Goal: Use online tool/utility: Utilize a website feature to perform a specific function

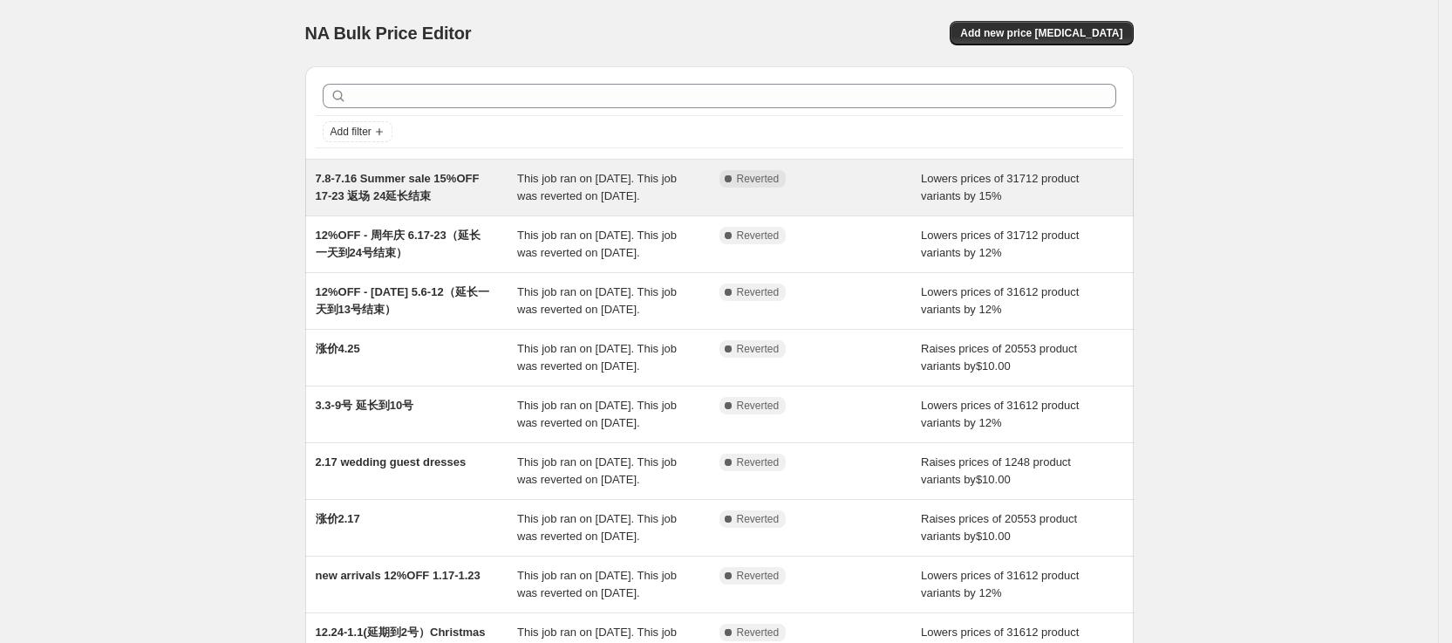
click at [847, 191] on div "Complete Reverted" at bounding box center [820, 187] width 202 height 35
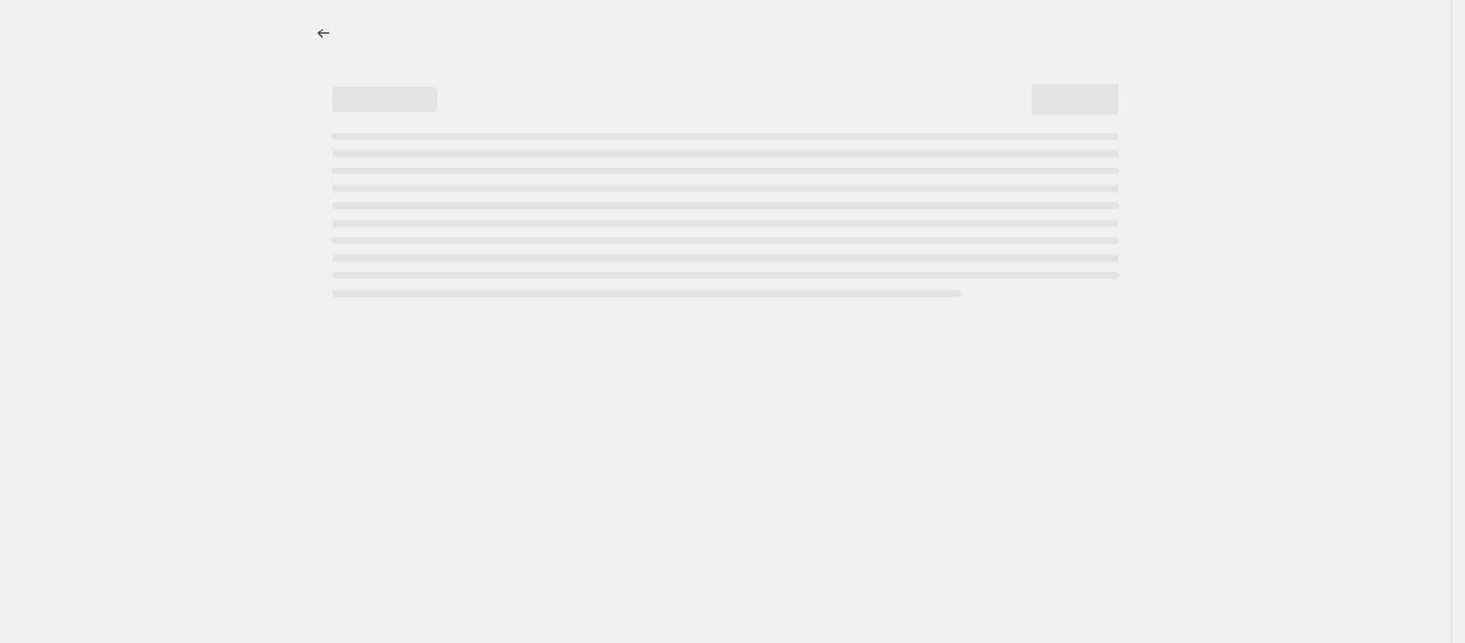
select select "percentage"
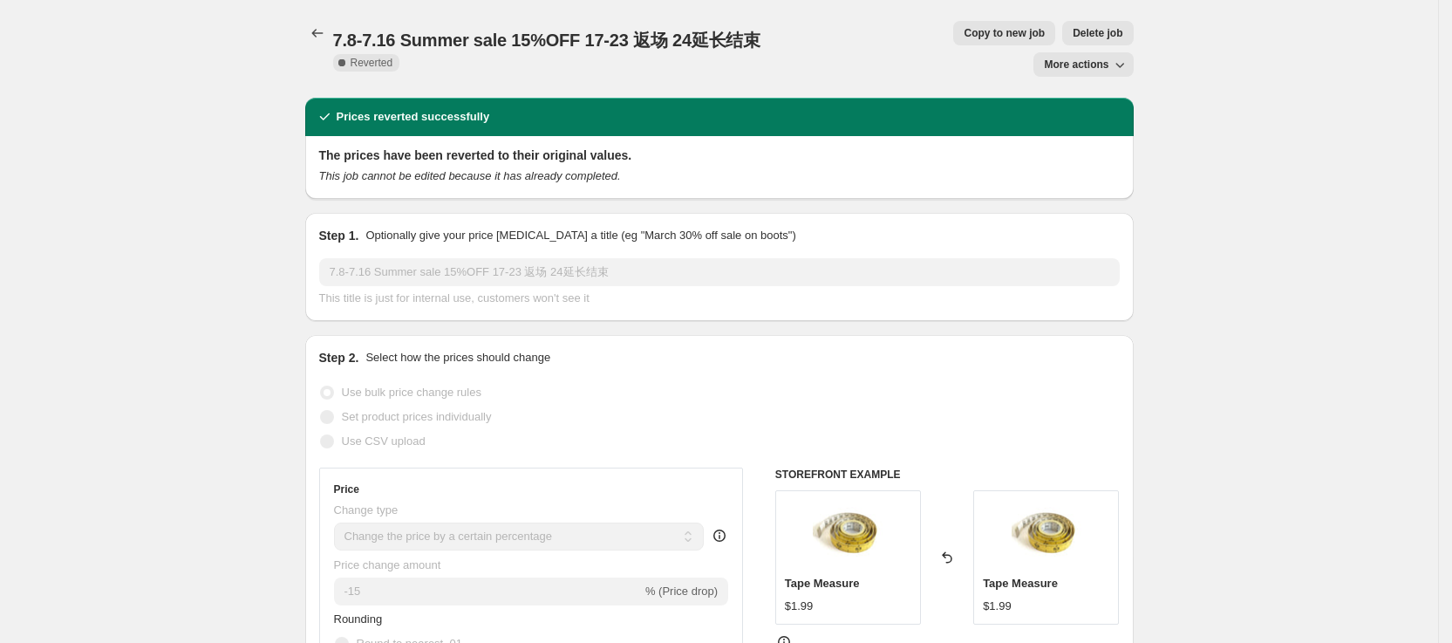
click at [963, 34] on span "Copy to new job" at bounding box center [1003, 33] width 81 height 14
select select "percentage"
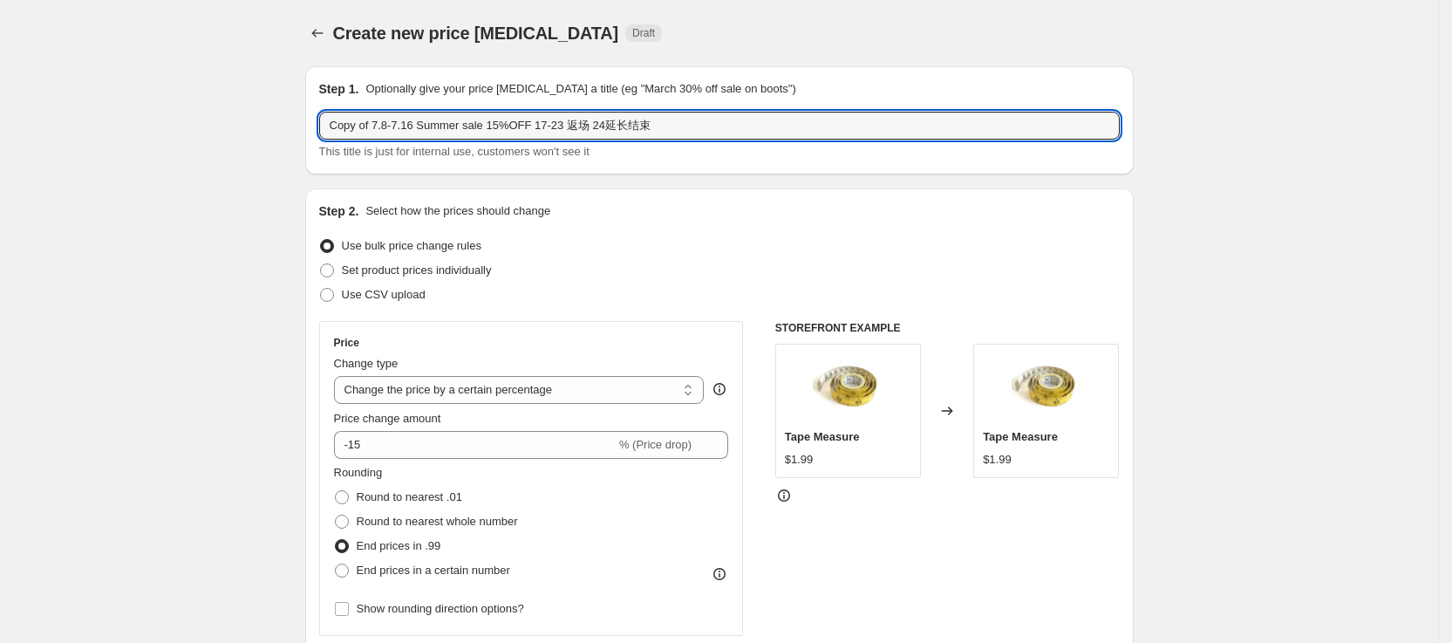
drag, startPoint x: 383, startPoint y: 130, endPoint x: 306, endPoint y: 126, distance: 76.8
click at [347, 123] on input "8.8-7.16 Summer sale 15%OFF 17-23 返场 24延长结束" at bounding box center [719, 126] width 800 height 28
click at [350, 124] on input "8.8-7.16 Summer sale 15%OFF 17-23 返场 24延长结束" at bounding box center [719, 126] width 800 height 28
click at [366, 123] on input "8.15-7.16 Summer sale 15%OFF 17-23 返场 24延长结束" at bounding box center [719, 126] width 800 height 28
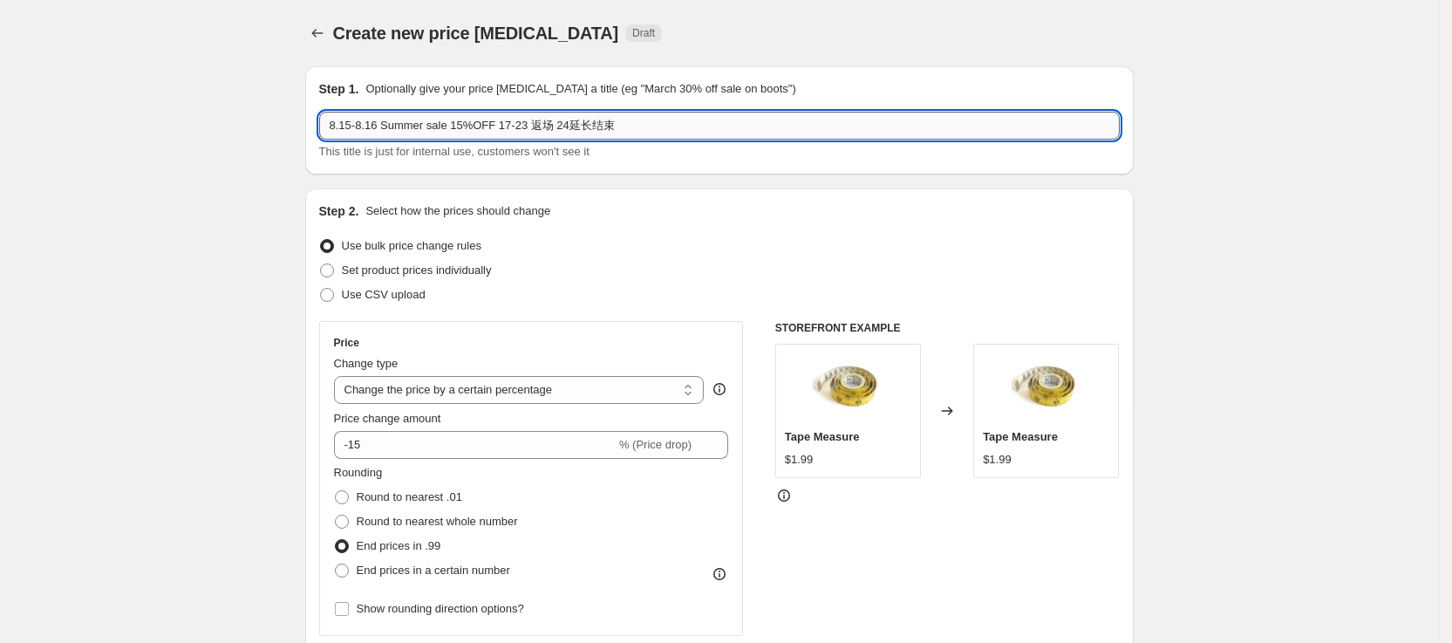
click at [380, 126] on input "8.15-8.16 Summer sale 15%OFF 17-23 返场 24延长结束" at bounding box center [719, 126] width 800 height 28
drag, startPoint x: 429, startPoint y: 129, endPoint x: 384, endPoint y: 124, distance: 44.8
click at [384, 124] on input "8.15-8.21 Summer sale 15%OFF 17-23 返场 24延长结束" at bounding box center [719, 126] width 800 height 28
click at [549, 132] on input "8.15-8.21 Wedding Season sale 15%OFF 17-23 返场 24延长结束" at bounding box center [719, 126] width 800 height 28
click at [567, 126] on input "8.15-8.21 Wedding Season sale 15%OFF 22-23 返场 24延长结束" at bounding box center [719, 126] width 800 height 28
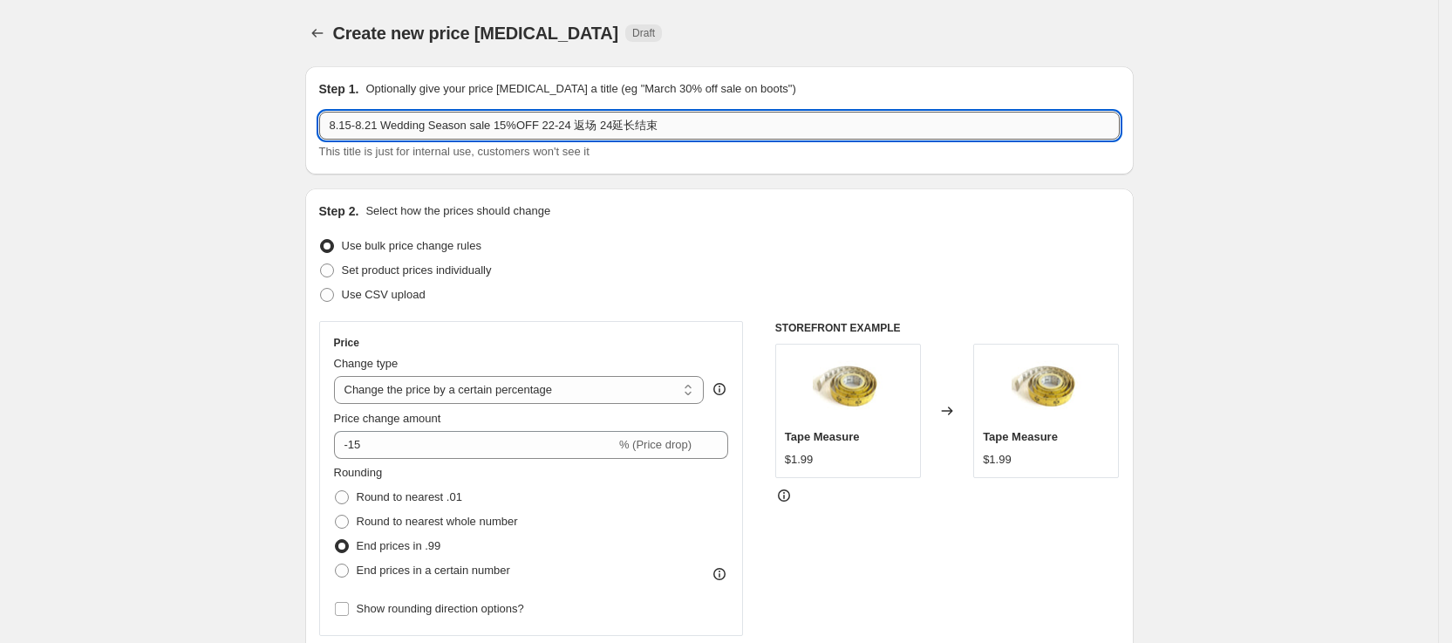
drag, startPoint x: 666, startPoint y: 126, endPoint x: 598, endPoint y: 119, distance: 68.5
click at [598, 119] on input "8.15-8.21 Wedding Season sale 15%OFF 22-24 返场 24延长结束" at bounding box center [719, 126] width 800 height 28
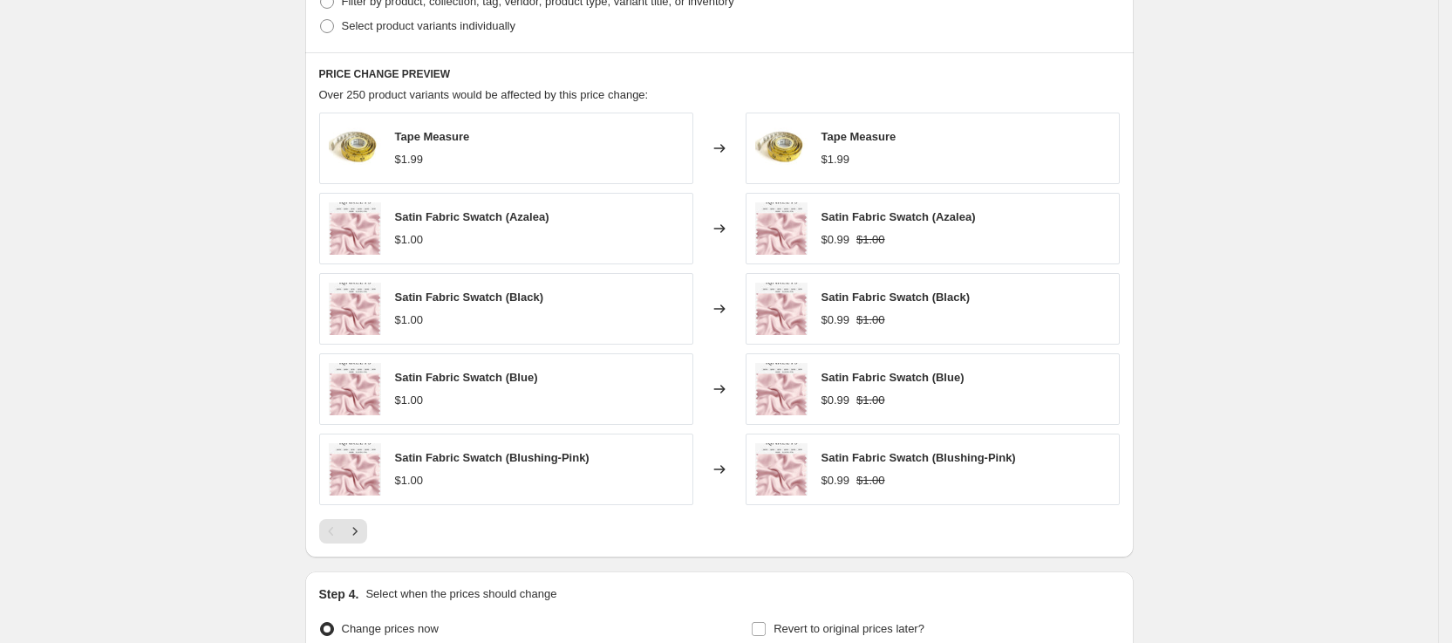
scroll to position [1101, 0]
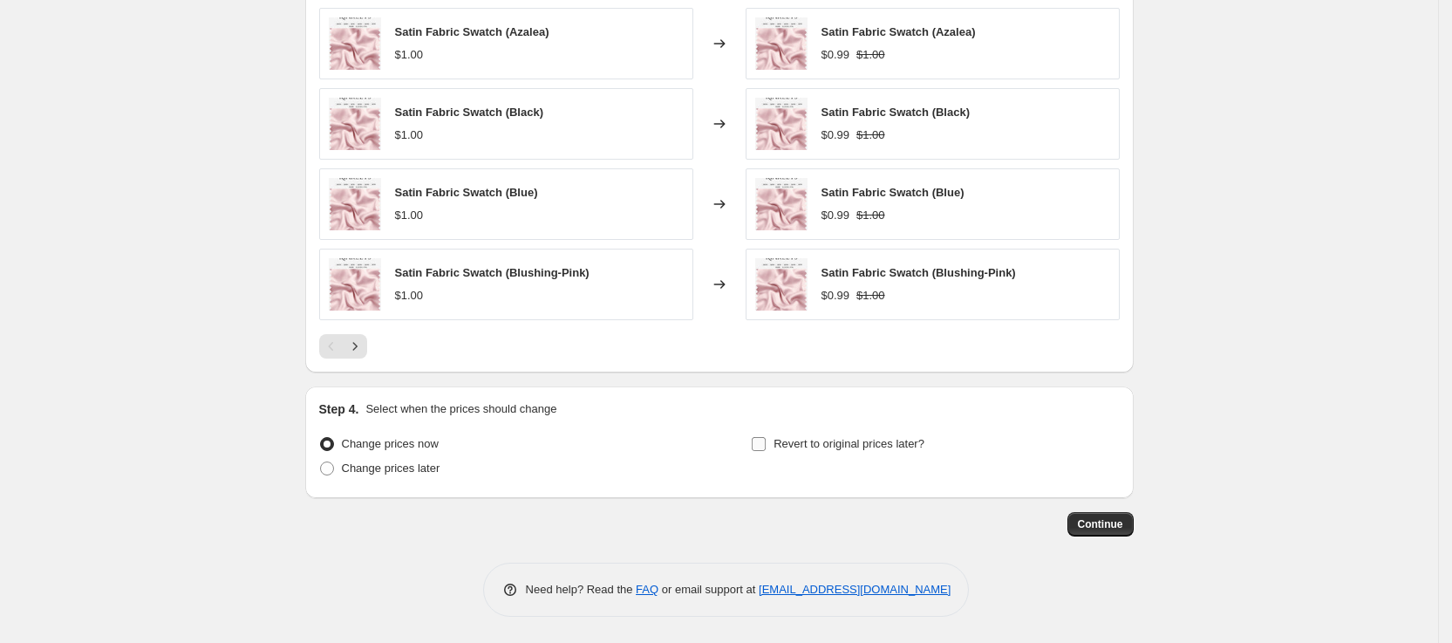
type input "8.15-8.21 Wedding Season sale 15%OFF 22-24 返场"
click at [765, 442] on input "Revert to original prices later?" at bounding box center [759, 444] width 14 height 14
checkbox input "true"
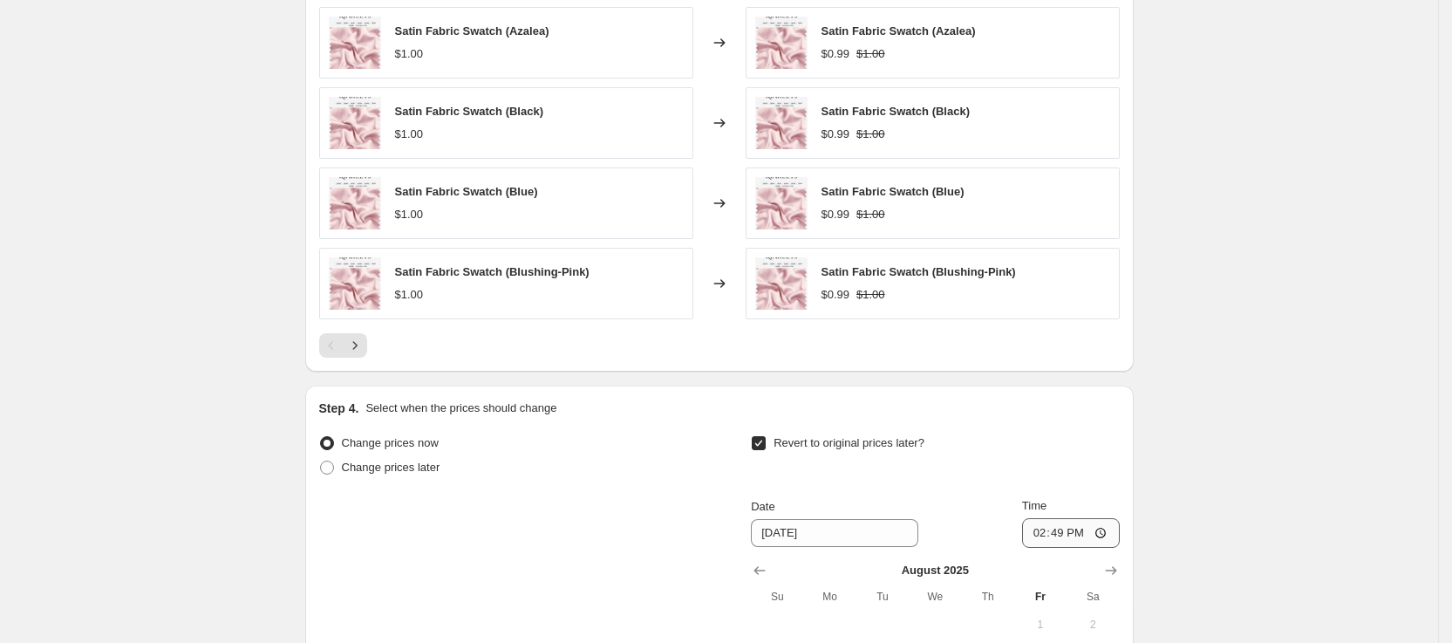
scroll to position [1232, 0]
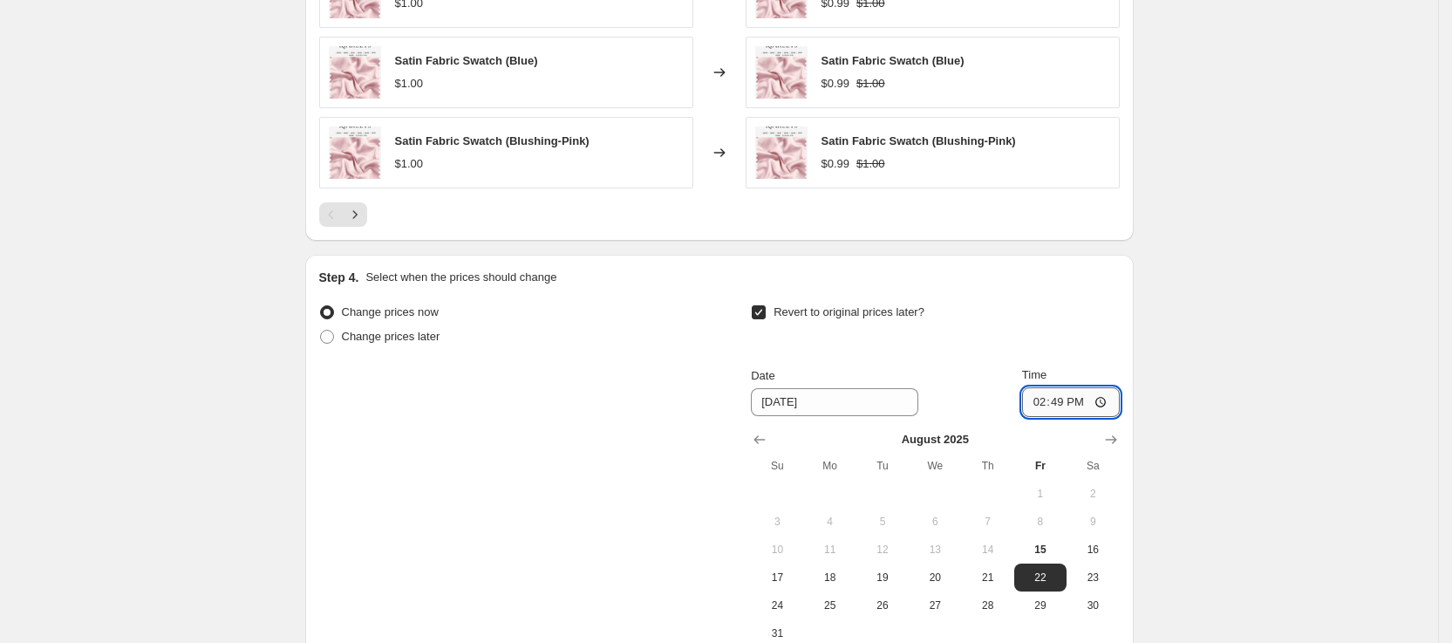
click at [1100, 398] on input "14:49" at bounding box center [1071, 402] width 98 height 30
type input "15:00"
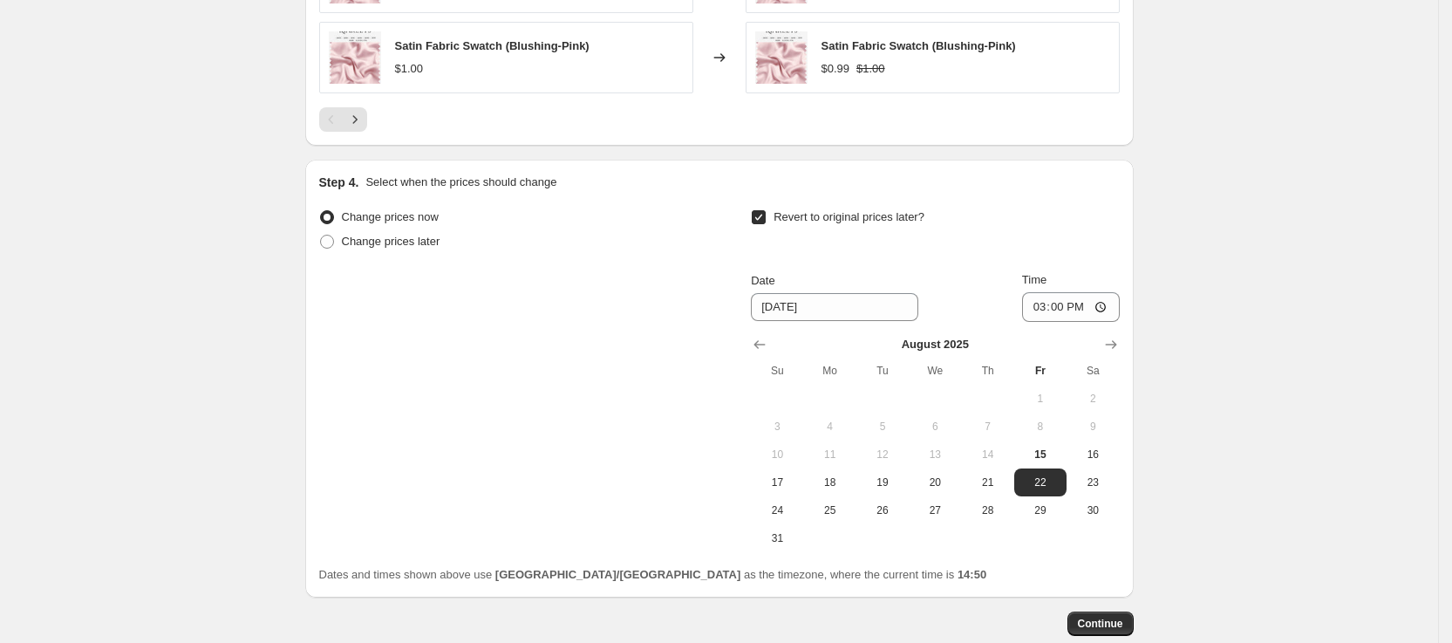
scroll to position [1363, 0]
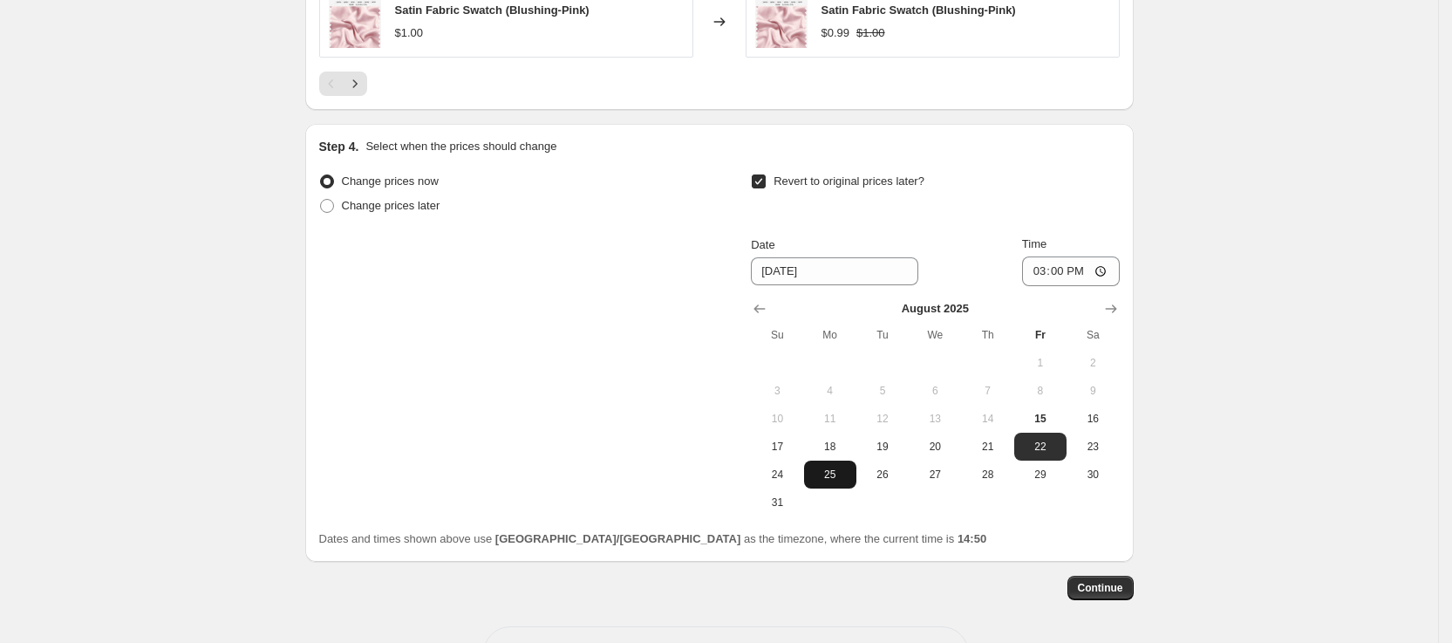
click at [846, 475] on span "25" at bounding box center [830, 474] width 38 height 14
click at [995, 457] on button "21" at bounding box center [987, 446] width 52 height 28
click at [1038, 457] on button "22" at bounding box center [1040, 446] width 52 height 28
click at [840, 473] on span "25" at bounding box center [830, 474] width 38 height 14
type input "[DATE]"
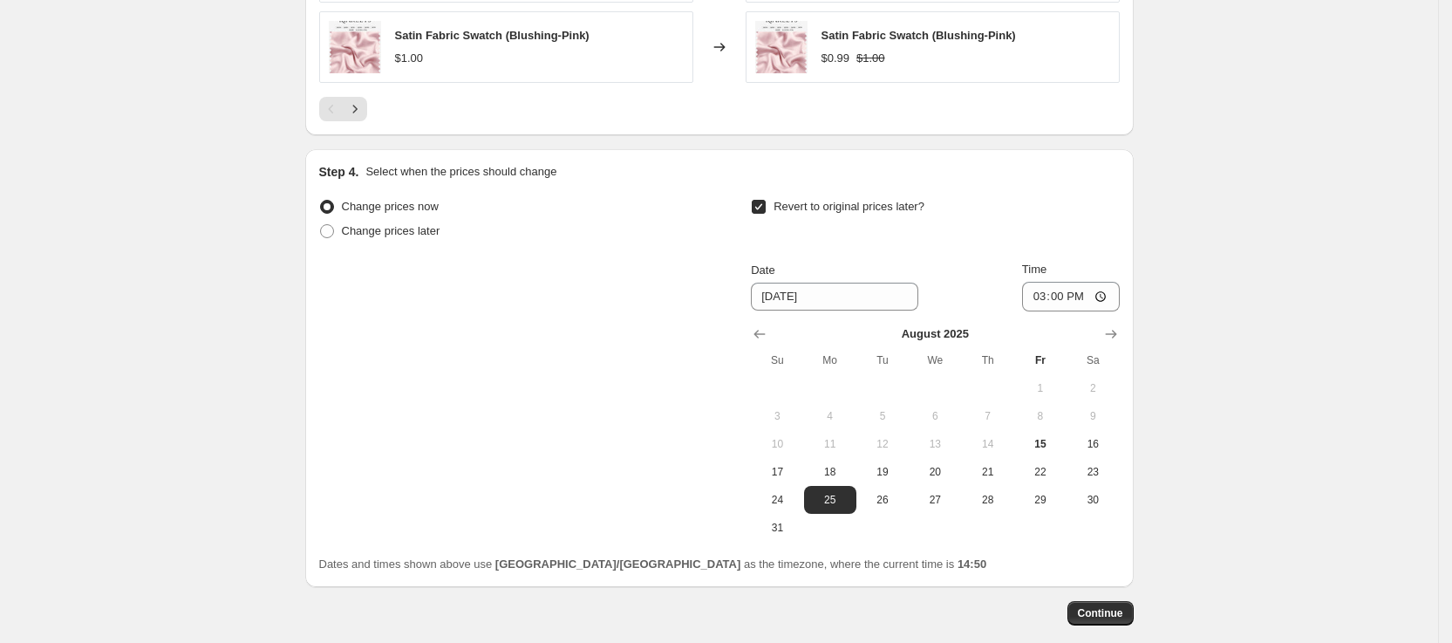
scroll to position [1427, 0]
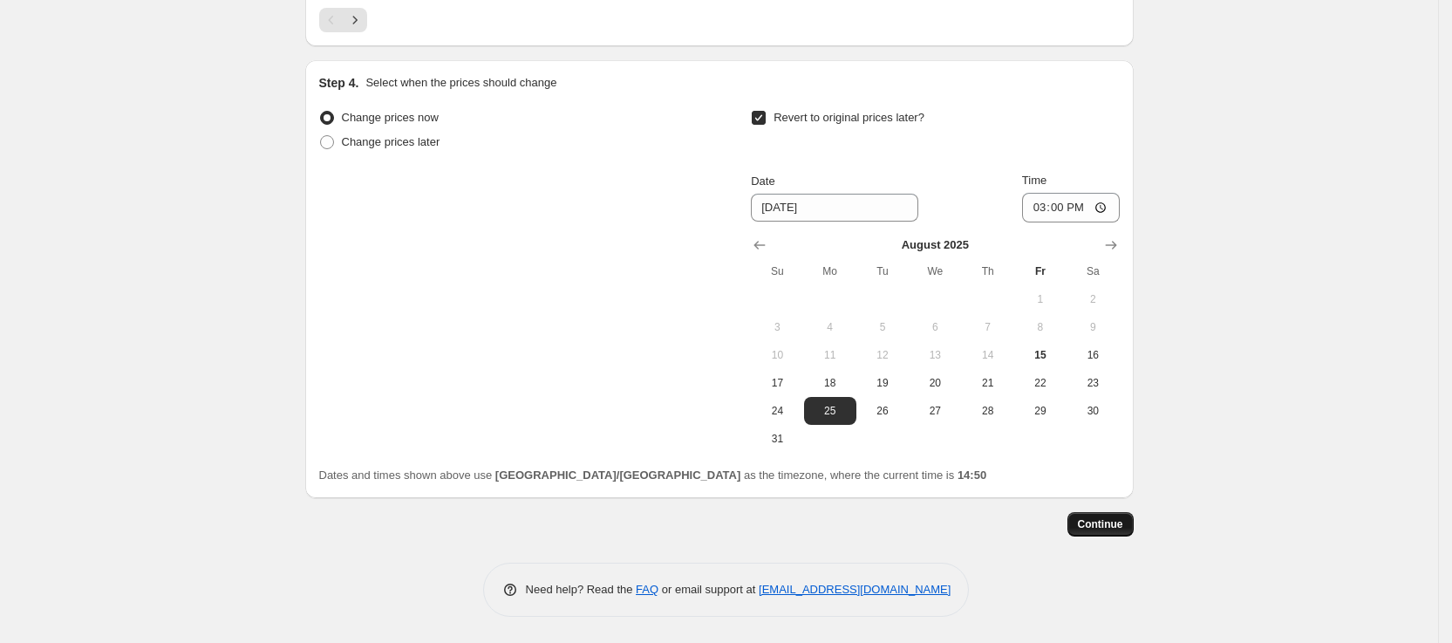
click at [1131, 528] on button "Continue" at bounding box center [1100, 524] width 66 height 24
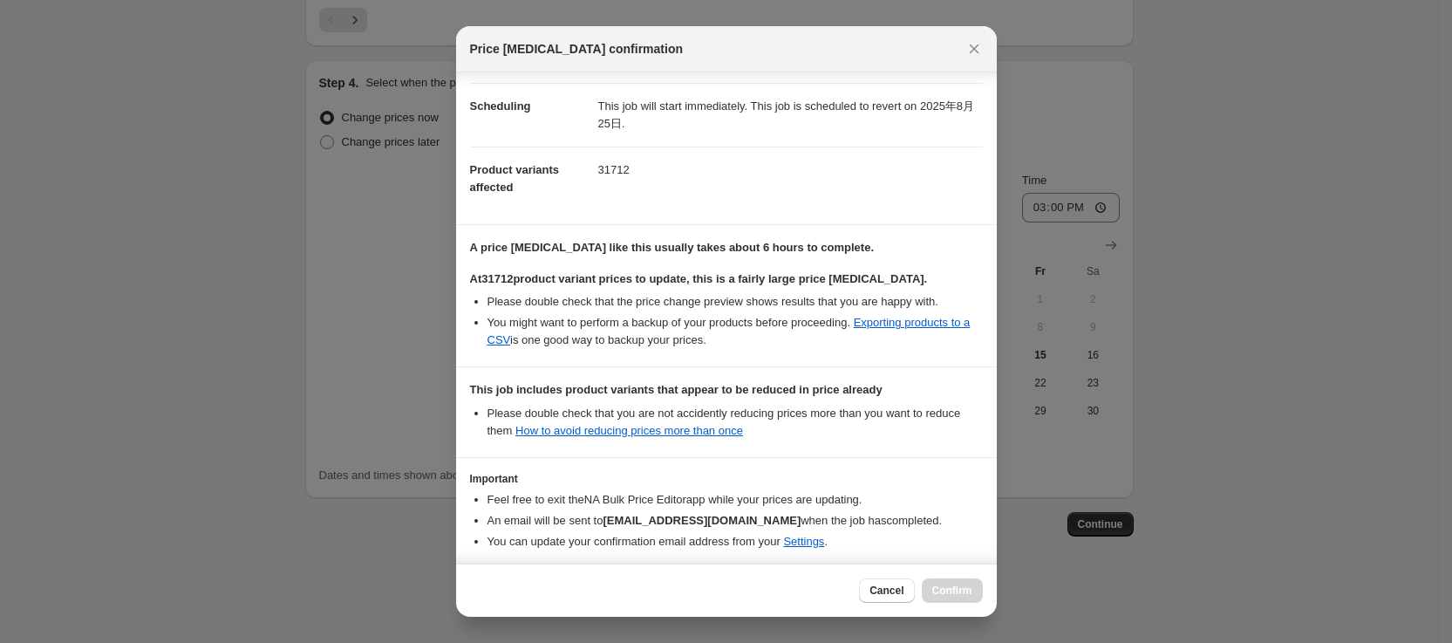
scroll to position [205, 0]
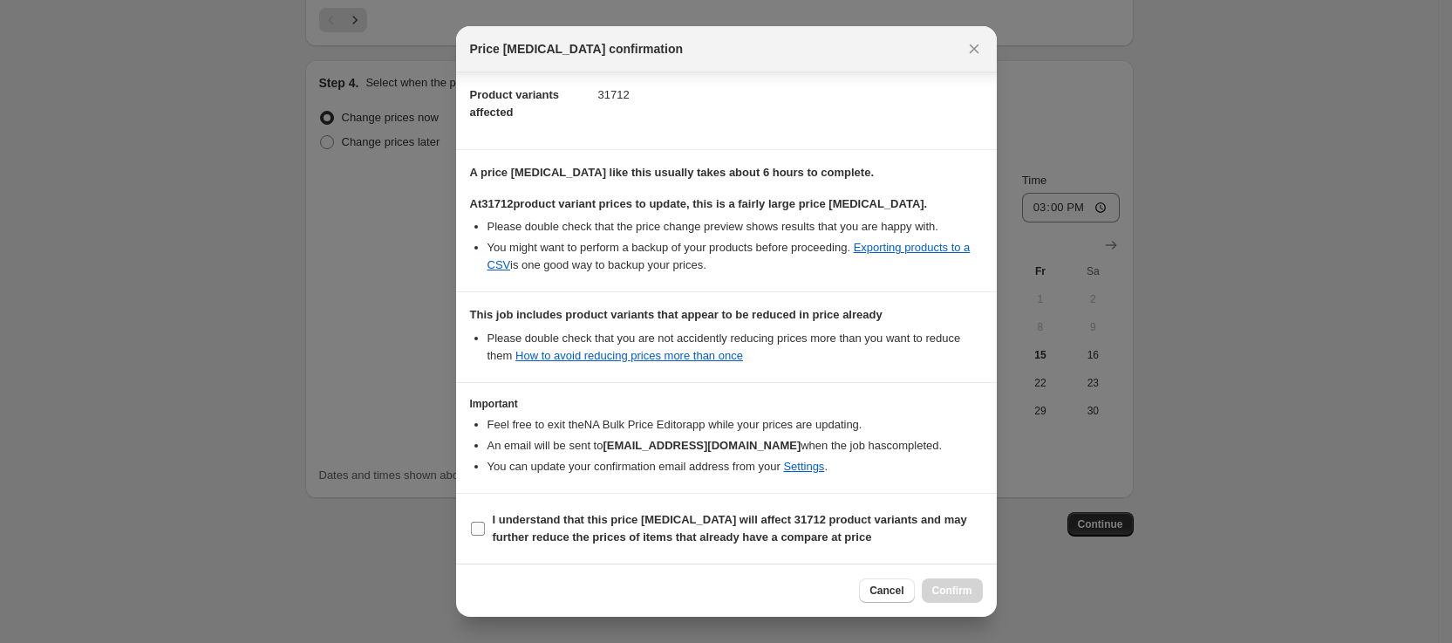
click at [480, 521] on input "I understand that this price [MEDICAL_DATA] will affect 31712 product variants …" at bounding box center [478, 528] width 14 height 14
checkbox input "true"
click at [961, 593] on span "Confirm" at bounding box center [952, 590] width 40 height 14
type input "8.15-8.21 Wedding Season sale 15%OFF 22-24 返场"
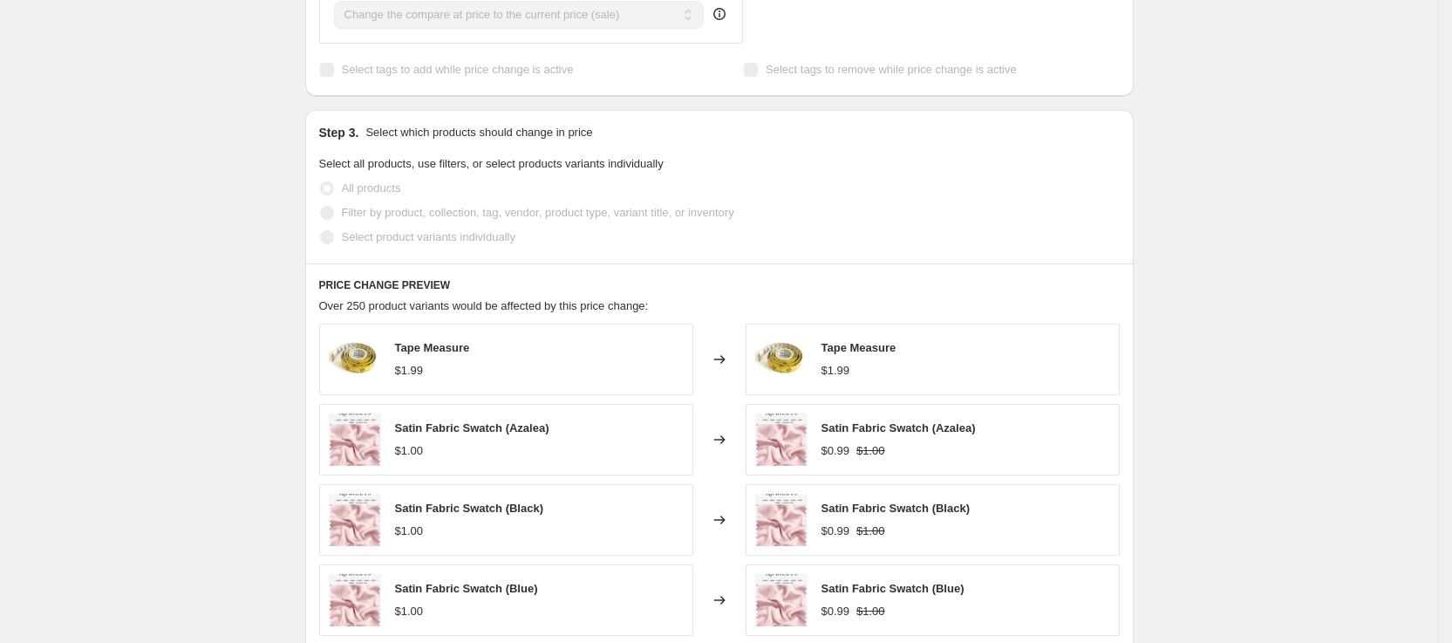
scroll to position [688, 0]
